Goal: Task Accomplishment & Management: Complete application form

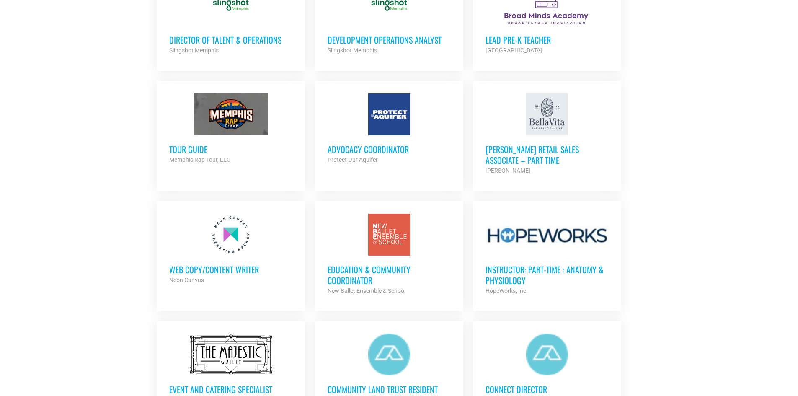
scroll to position [670, 0]
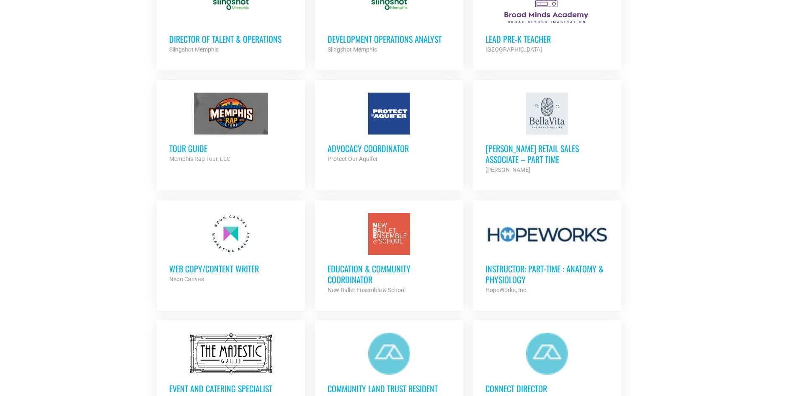
click at [229, 272] on h3 "Web Copy/Content Writer" at bounding box center [230, 268] width 123 height 11
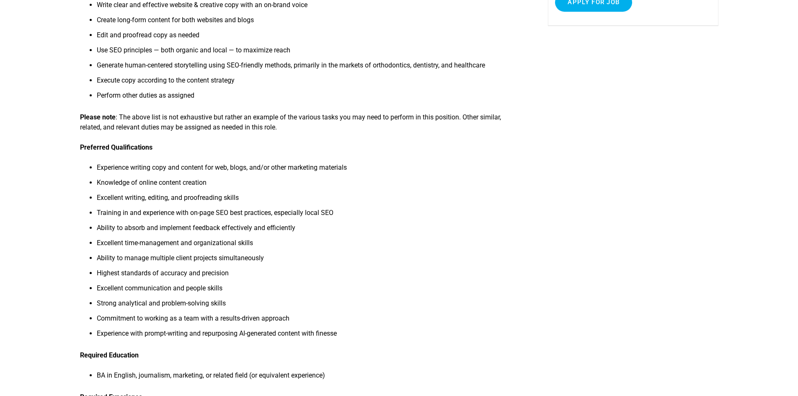
scroll to position [210, 0]
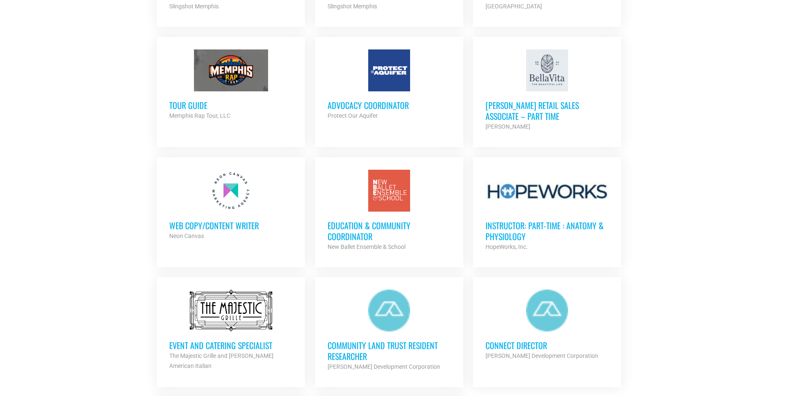
scroll to position [712, 0]
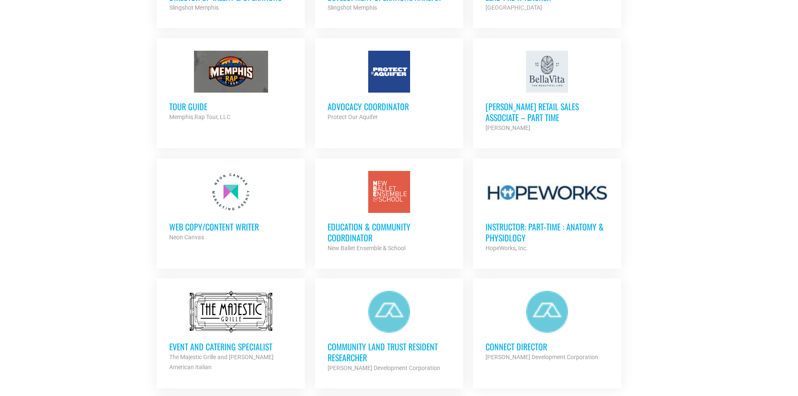
click at [230, 230] on h3 "Web Copy/Content Writer" at bounding box center [230, 226] width 123 height 11
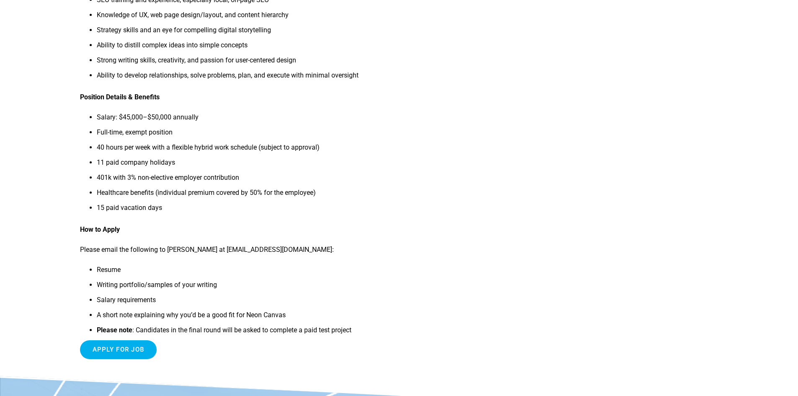
scroll to position [712, 0]
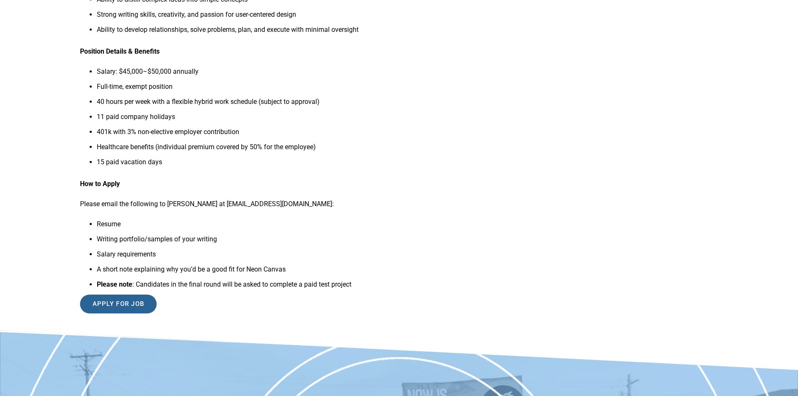
click at [144, 303] on input "Apply for job" at bounding box center [118, 304] width 77 height 19
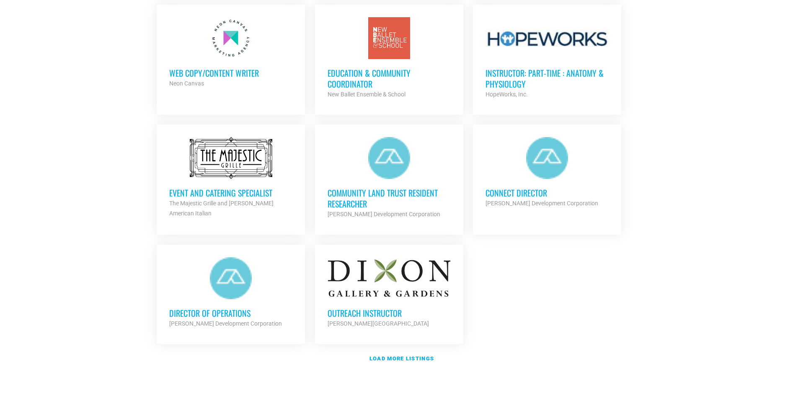
scroll to position [881, 0]
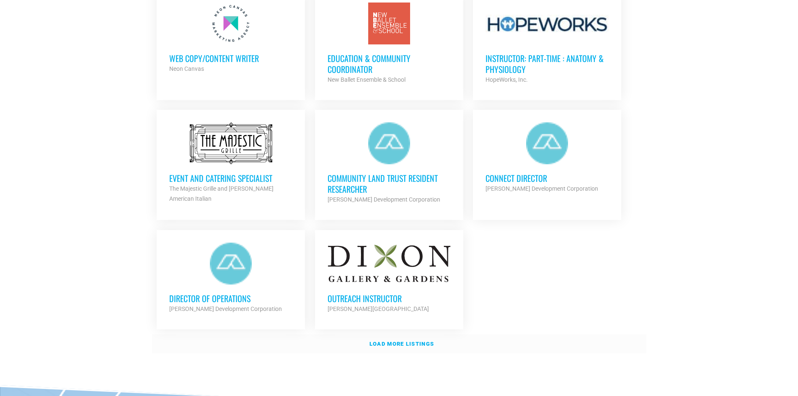
click at [393, 341] on strong "Load more listings" at bounding box center [402, 344] width 65 height 6
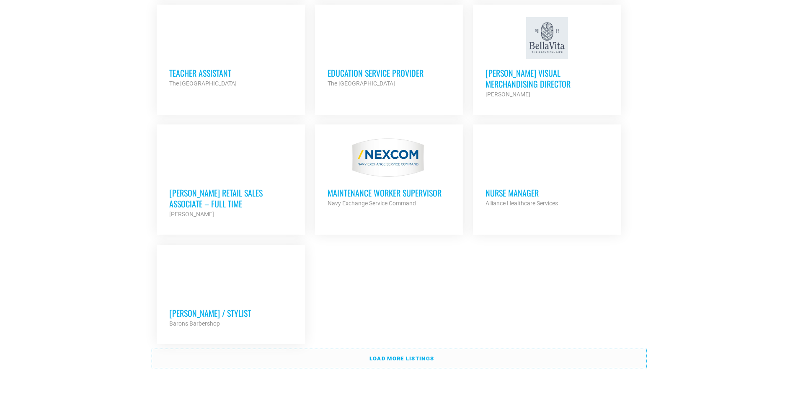
scroll to position [1761, 0]
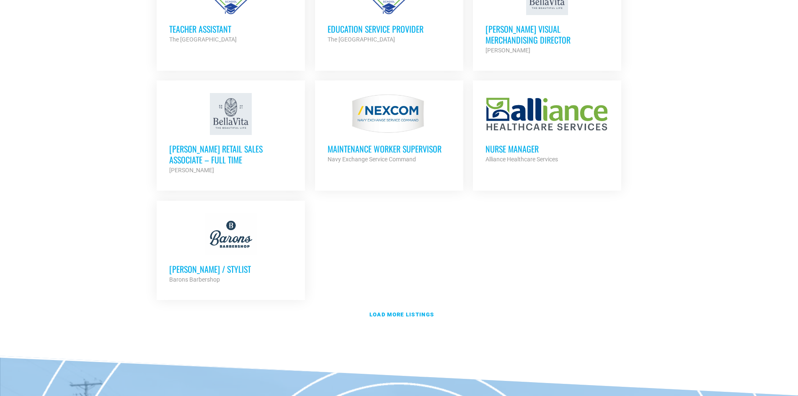
click at [225, 145] on h3 "[PERSON_NAME] Retail Sales Associate – Full Time" at bounding box center [230, 154] width 123 height 22
